Goal: Task Accomplishment & Management: Use online tool/utility

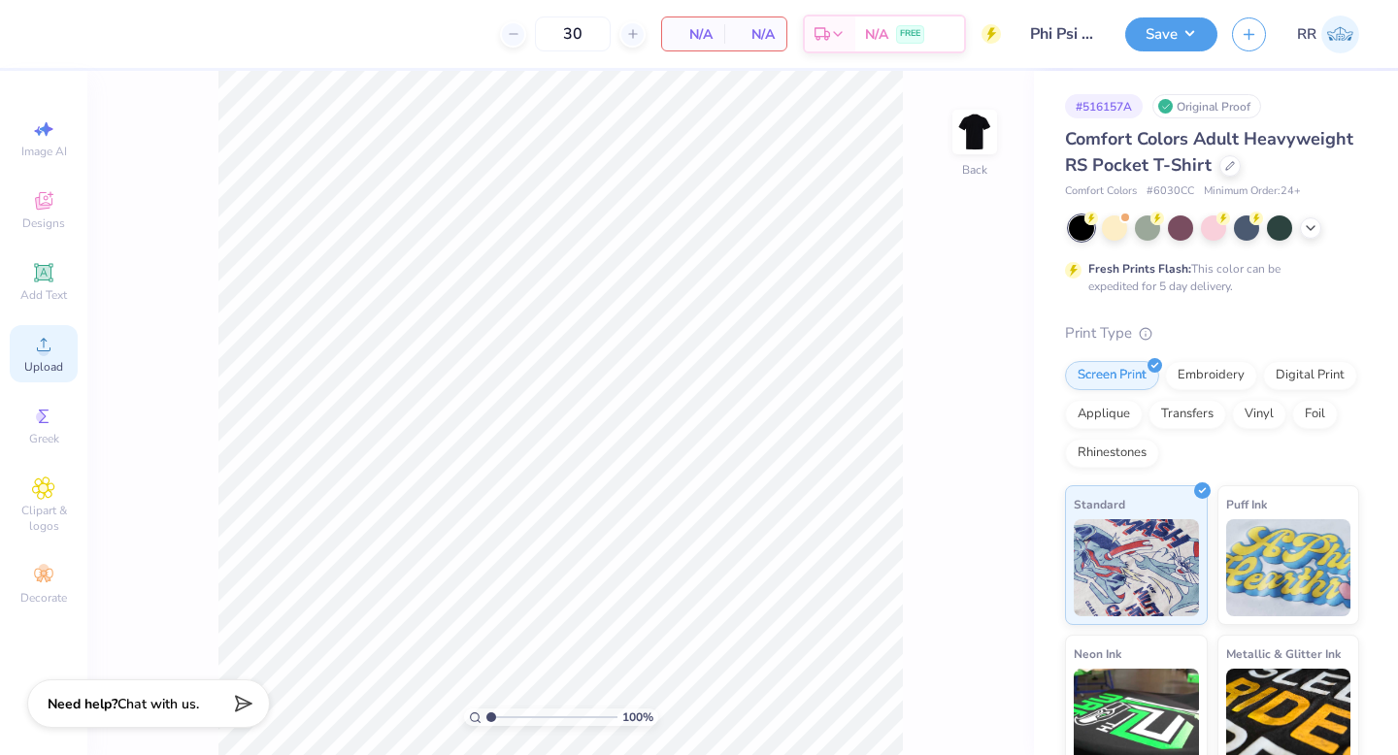
click at [47, 349] on circle at bounding box center [43, 351] width 11 height 11
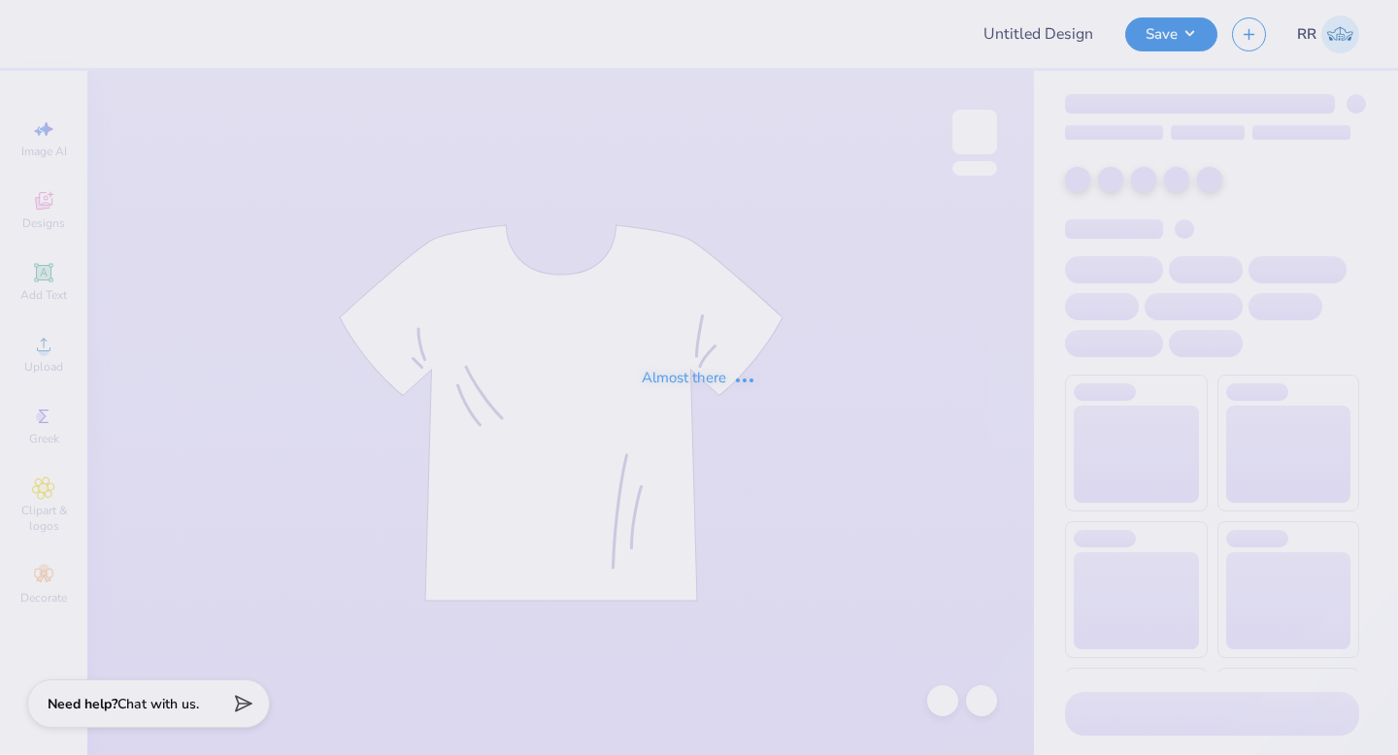
type input "Phi Psi bbn shirt"
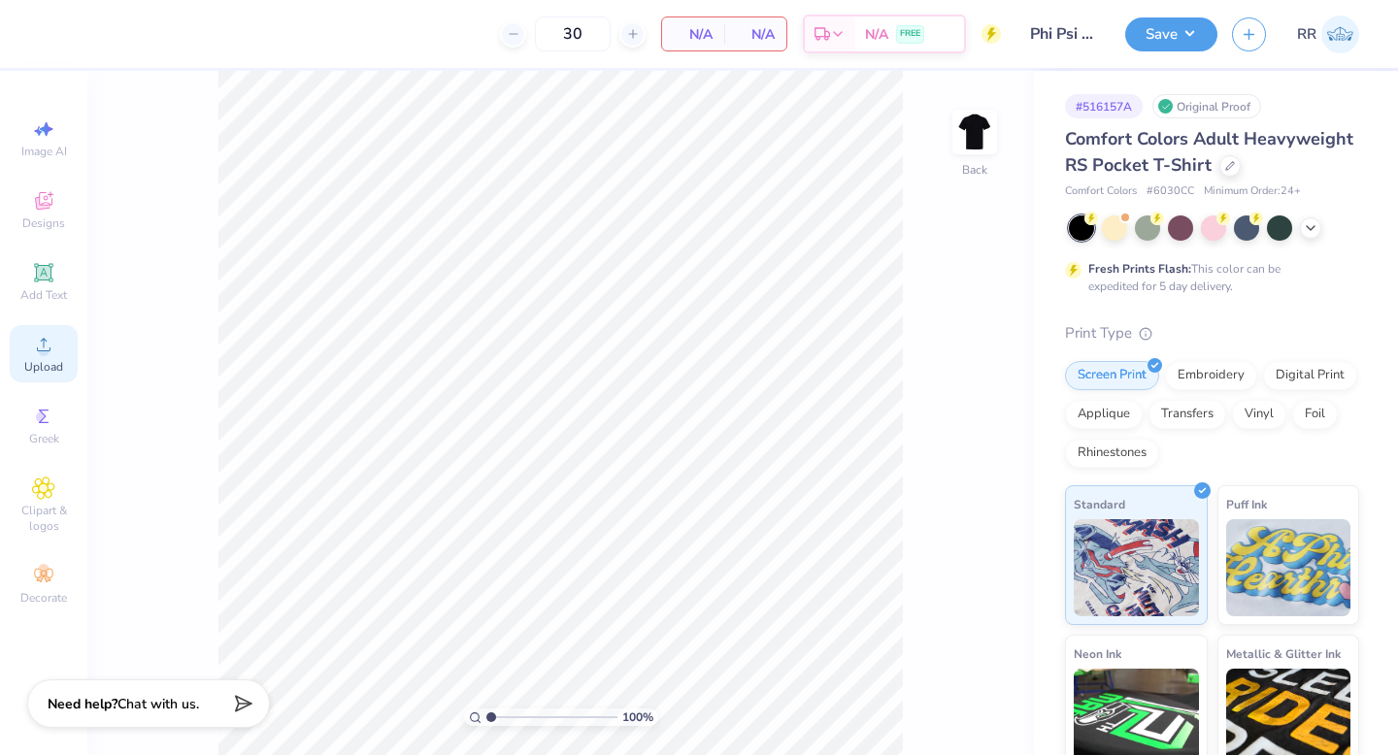
click at [45, 350] on icon at bounding box center [44, 345] width 14 height 14
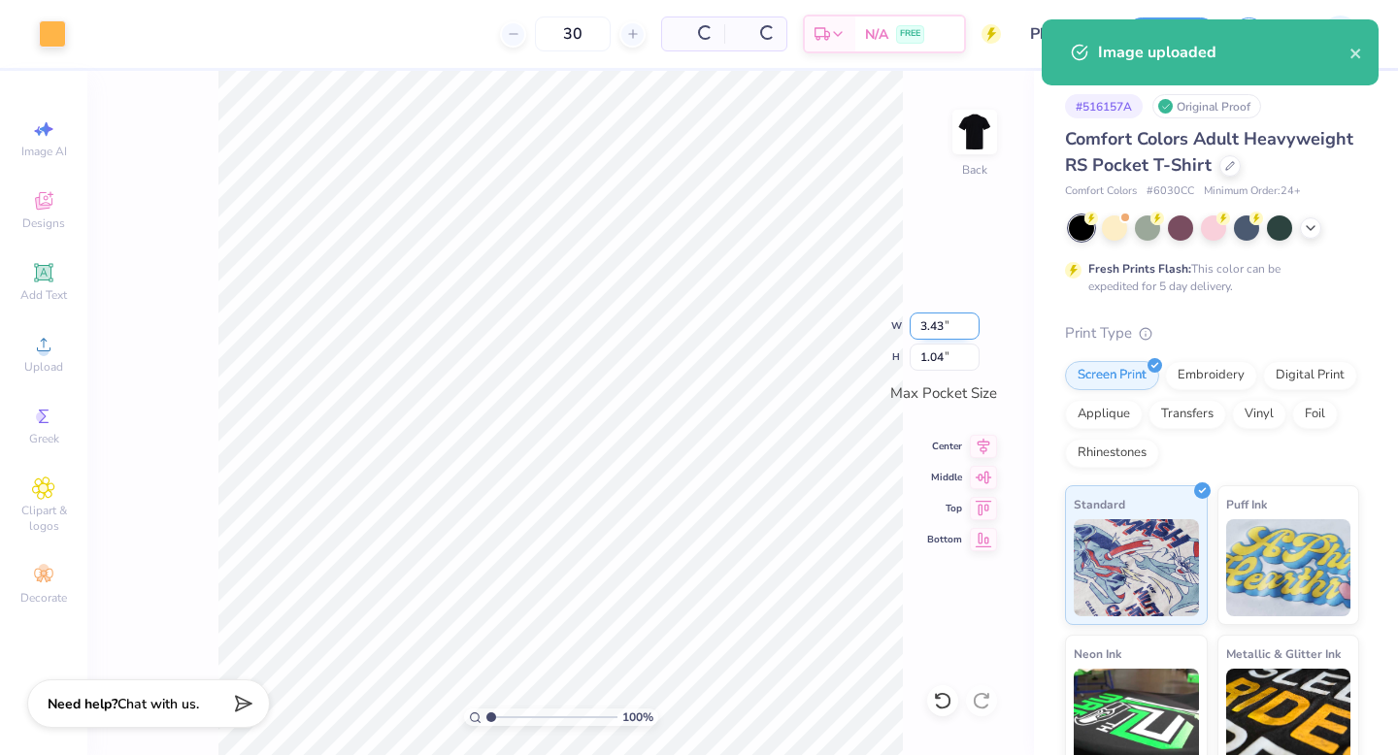
click at [945, 325] on input "3.43" at bounding box center [945, 326] width 70 height 27
type input "3.25"
type input "0.99"
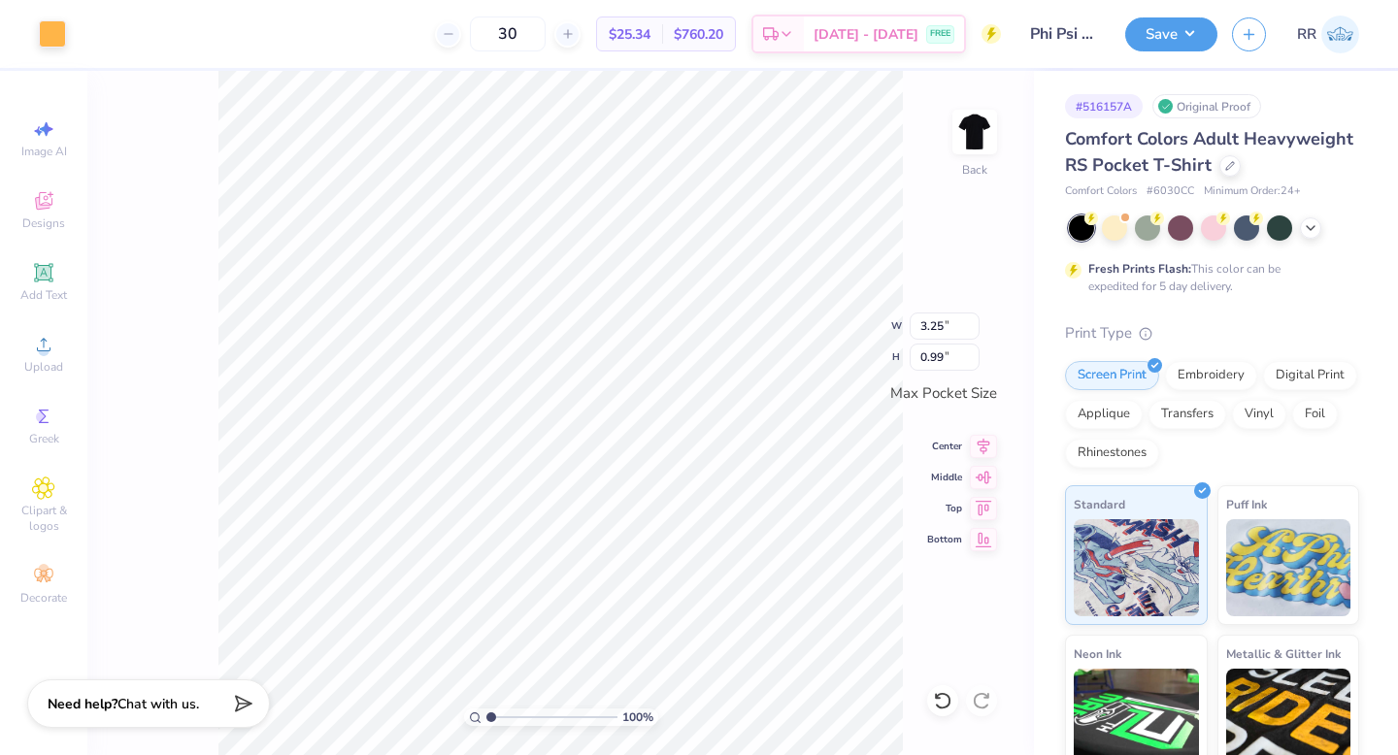
click at [986, 442] on icon at bounding box center [983, 446] width 27 height 23
click at [979, 474] on icon at bounding box center [983, 474] width 27 height 23
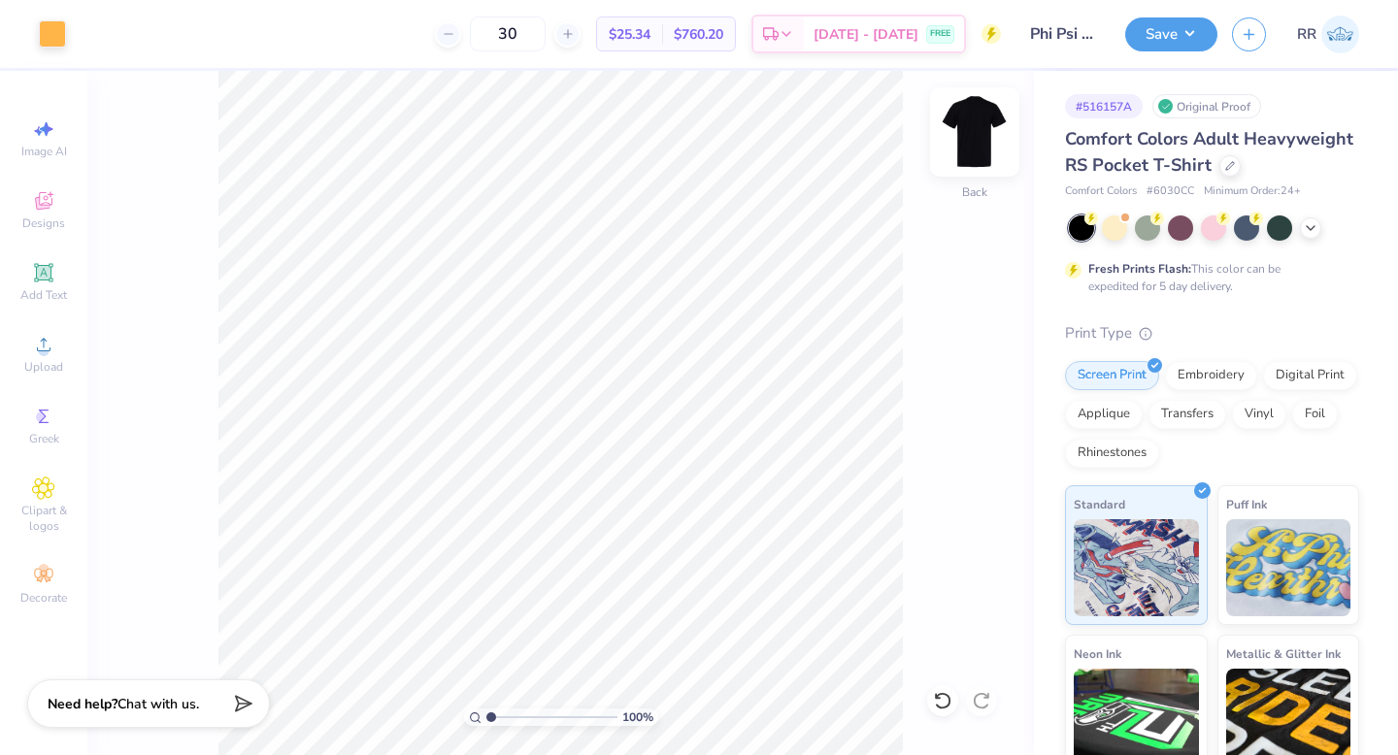
click at [990, 126] on img at bounding box center [975, 132] width 78 height 78
click at [40, 355] on icon at bounding box center [43, 344] width 23 height 23
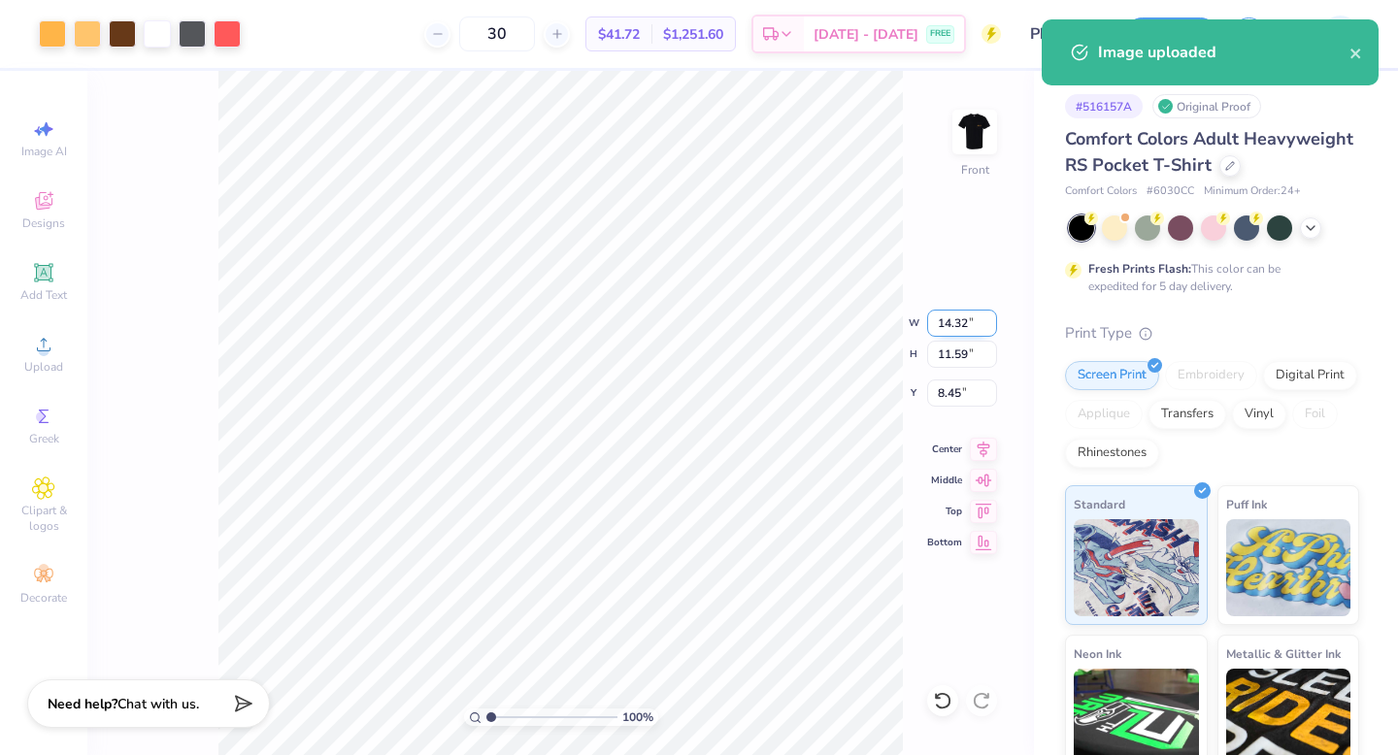
click at [959, 327] on input "14.32" at bounding box center [962, 323] width 70 height 27
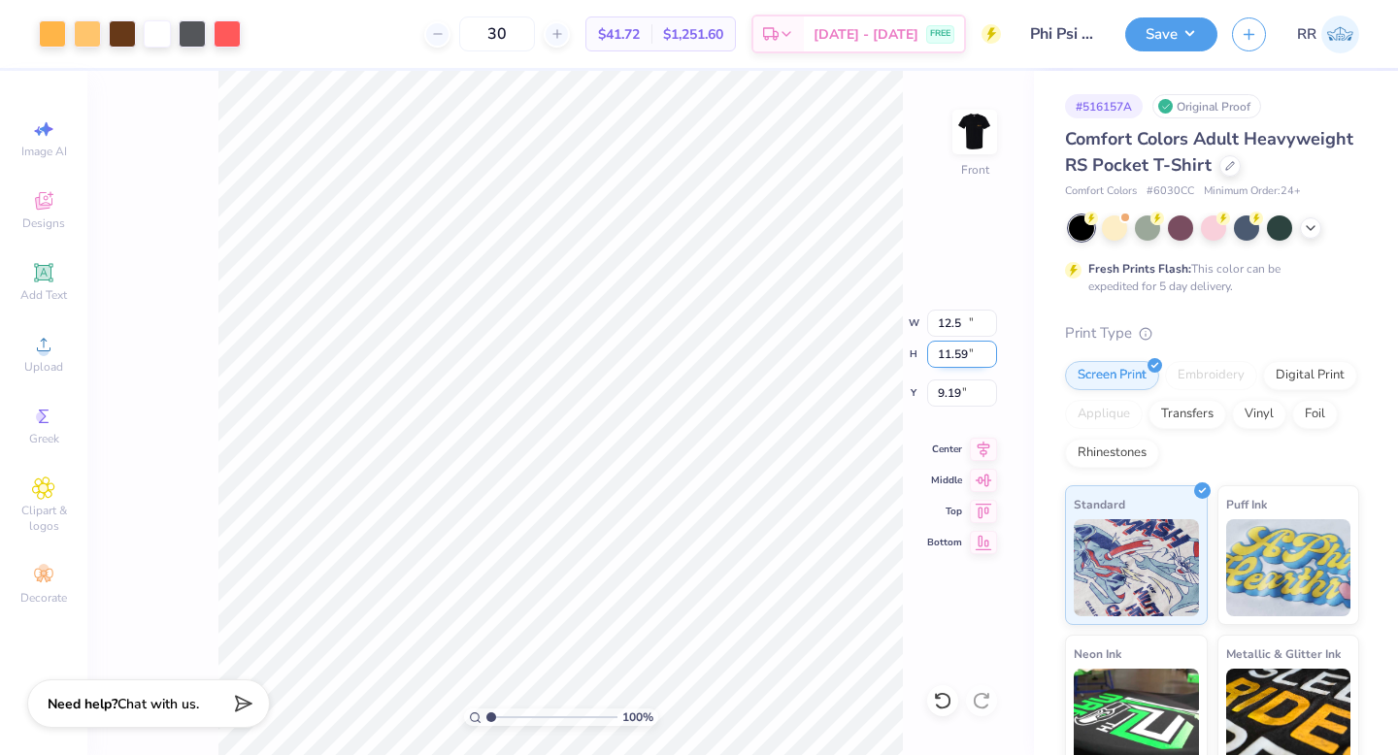
type input "12.50"
type input "10.12"
type input "4"
type input "3.00"
click at [87, 31] on div at bounding box center [87, 31] width 27 height 27
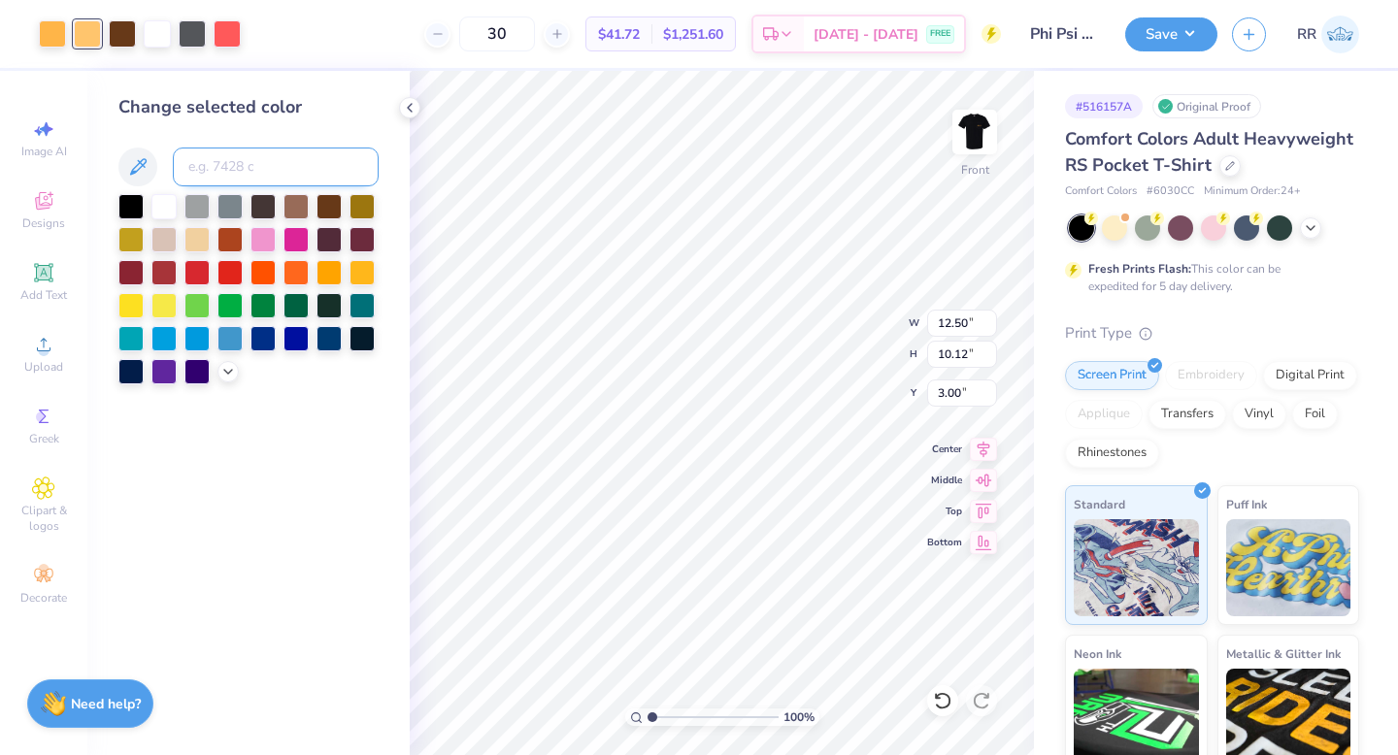
click at [251, 166] on input at bounding box center [276, 167] width 206 height 39
type input "1365"
click at [120, 37] on div at bounding box center [122, 31] width 27 height 27
click at [222, 163] on input at bounding box center [276, 167] width 206 height 39
type input "1365"
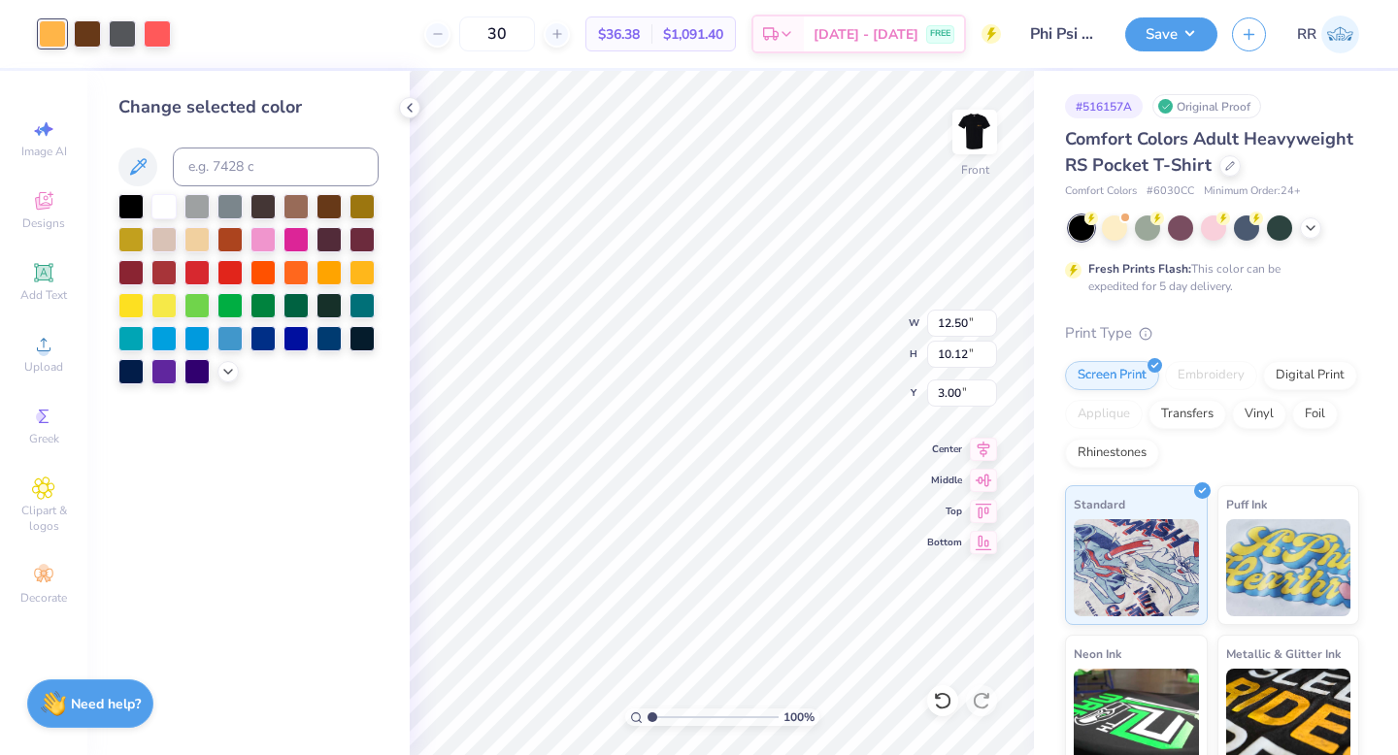
drag, startPoint x: 1155, startPoint y: 37, endPoint x: 1176, endPoint y: 52, distance: 25.6
click at [1156, 38] on button "Save" at bounding box center [1171, 34] width 92 height 34
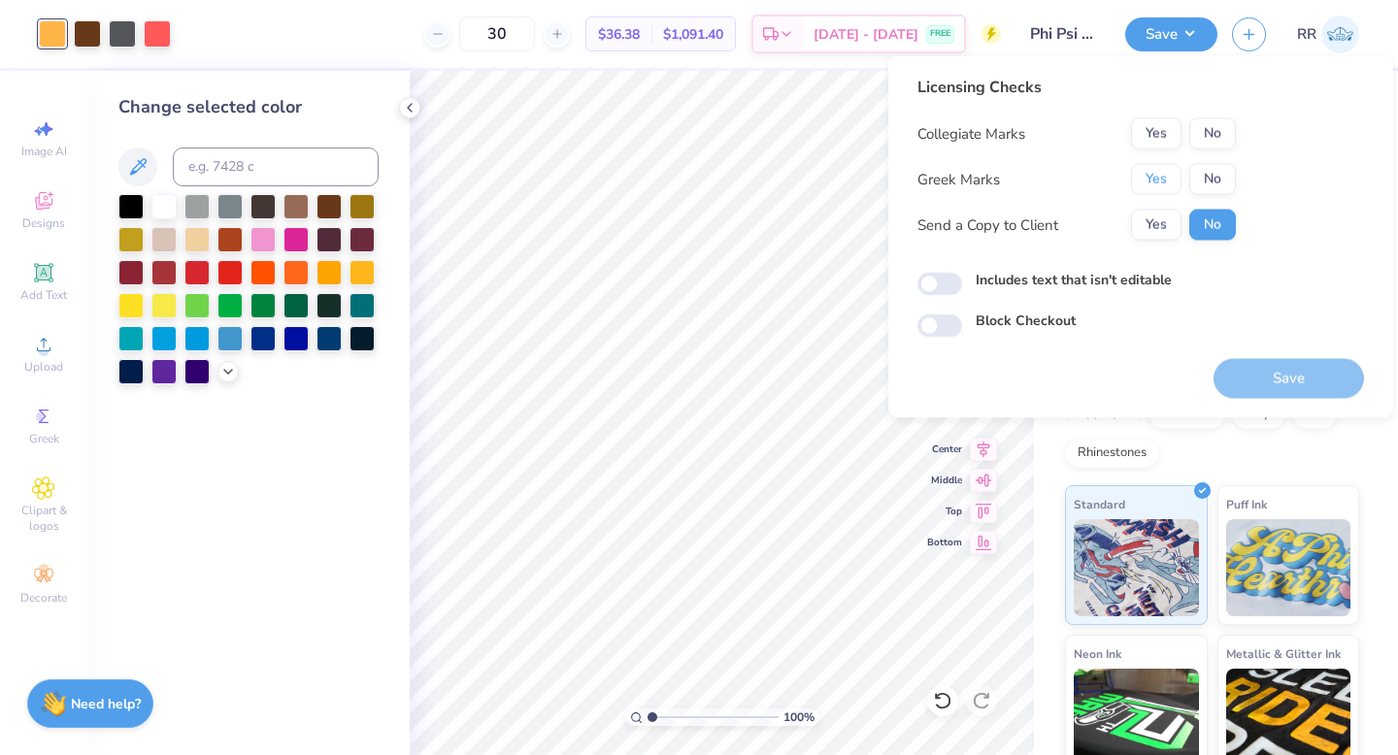
drag, startPoint x: 1154, startPoint y: 176, endPoint x: 1184, endPoint y: 151, distance: 38.7
click at [1156, 176] on button "Yes" at bounding box center [1156, 179] width 50 height 31
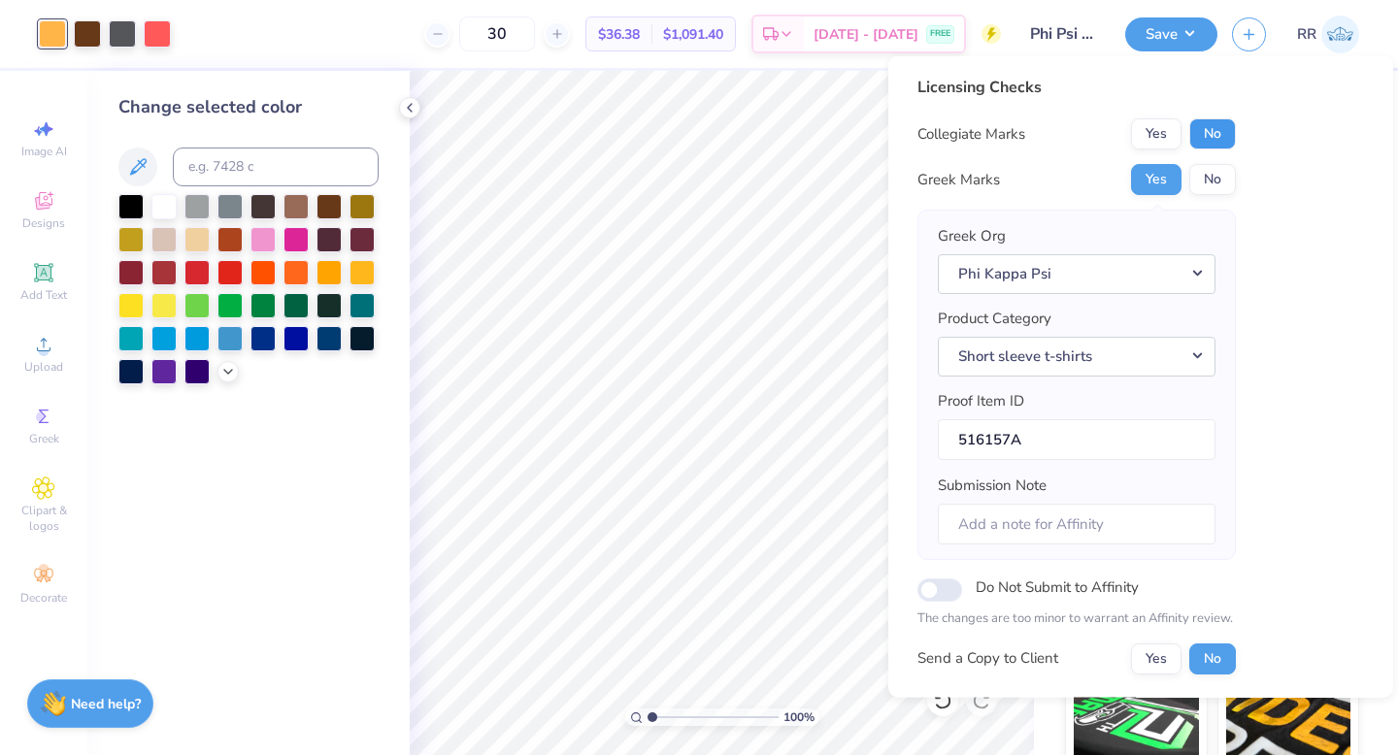
click at [1208, 130] on button "No" at bounding box center [1212, 133] width 47 height 31
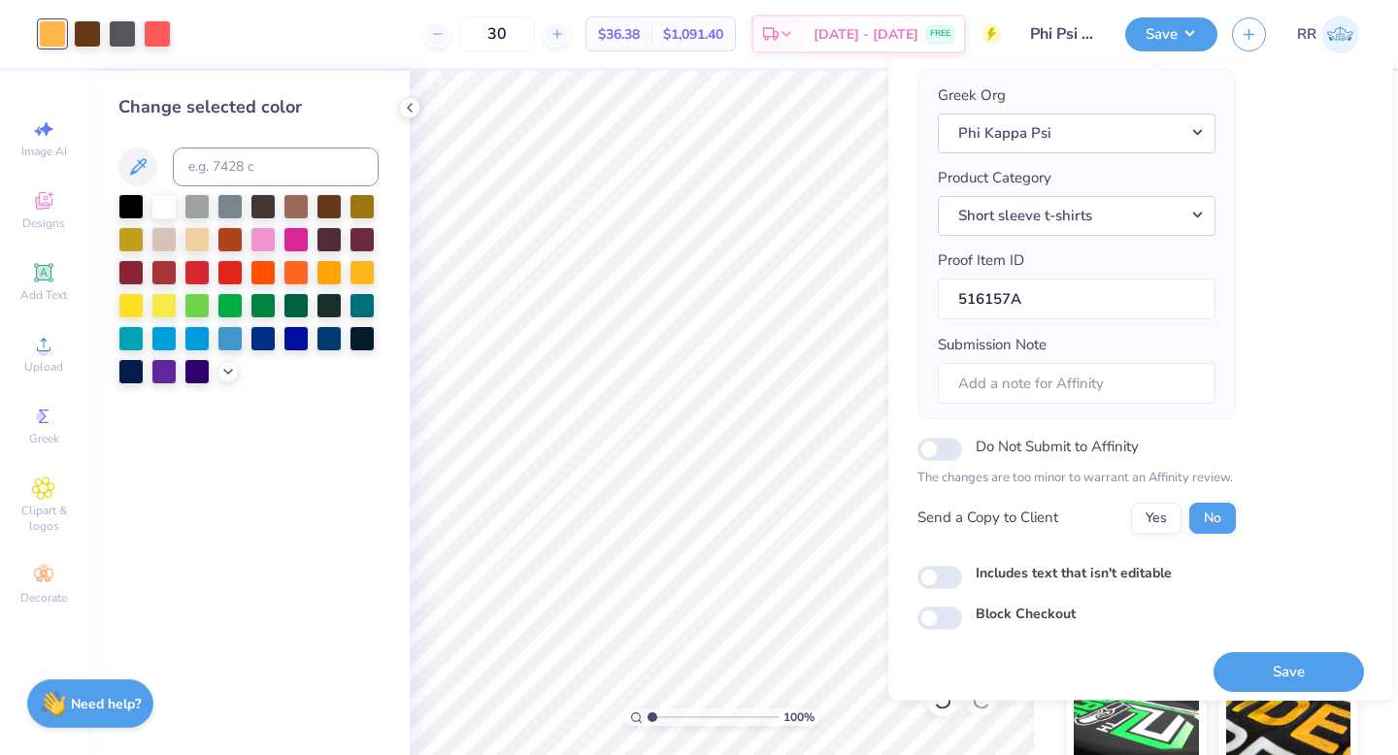
scroll to position [152, 0]
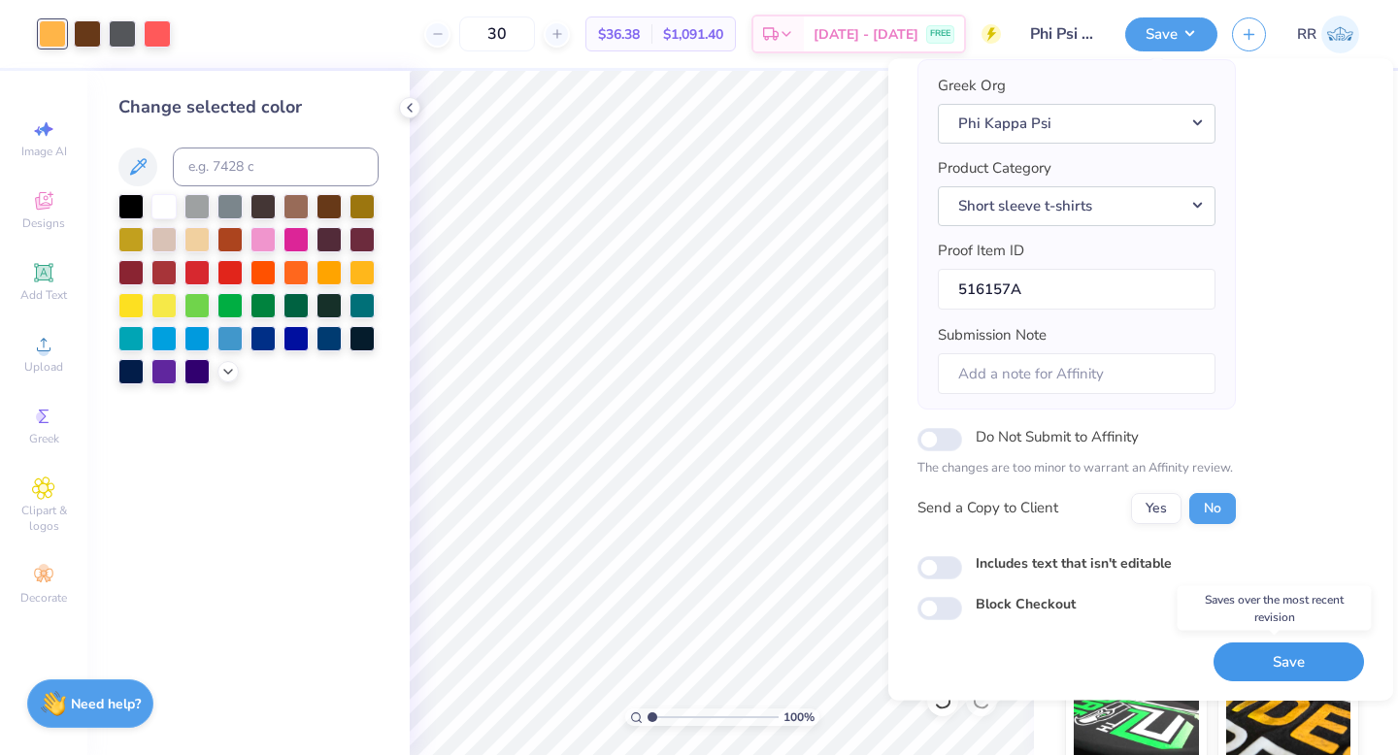
click at [1253, 658] on button "Save" at bounding box center [1288, 663] width 150 height 40
